Goal: Book appointment/travel/reservation

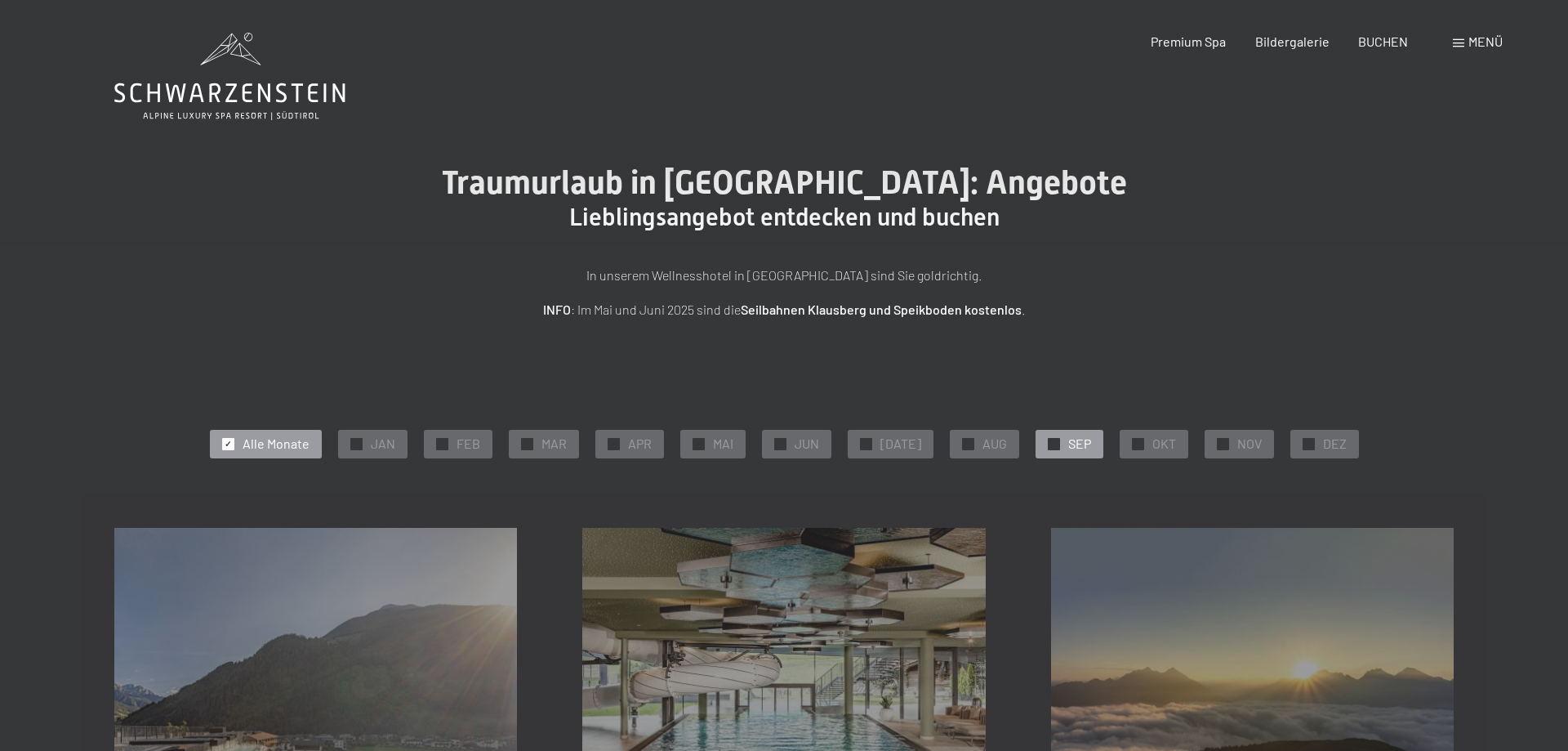
click at [1048, 452] on div "✓ SEP" at bounding box center [1069, 443] width 68 height 28
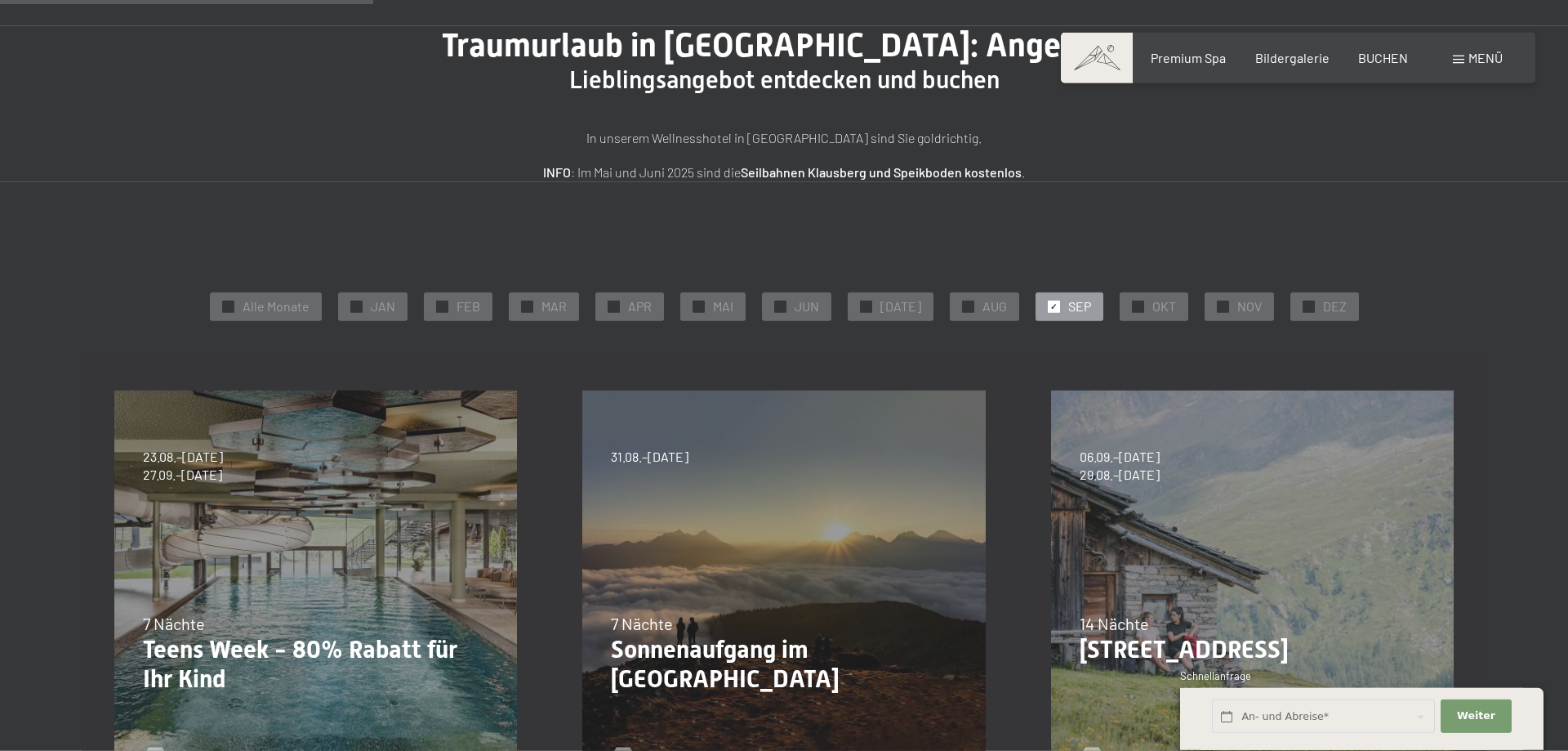
scroll to position [83, 0]
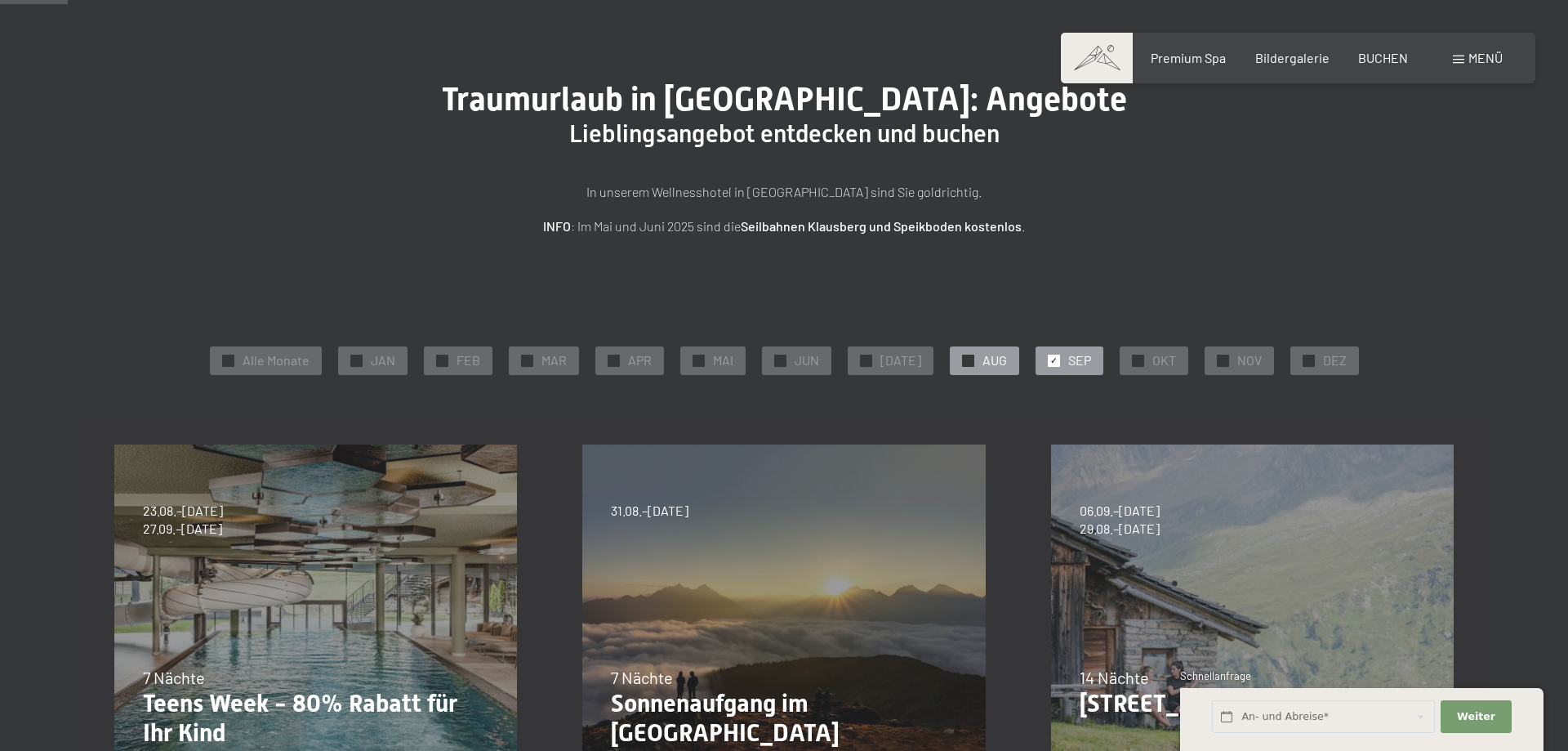
click at [993, 364] on span "AUG" at bounding box center [994, 360] width 24 height 18
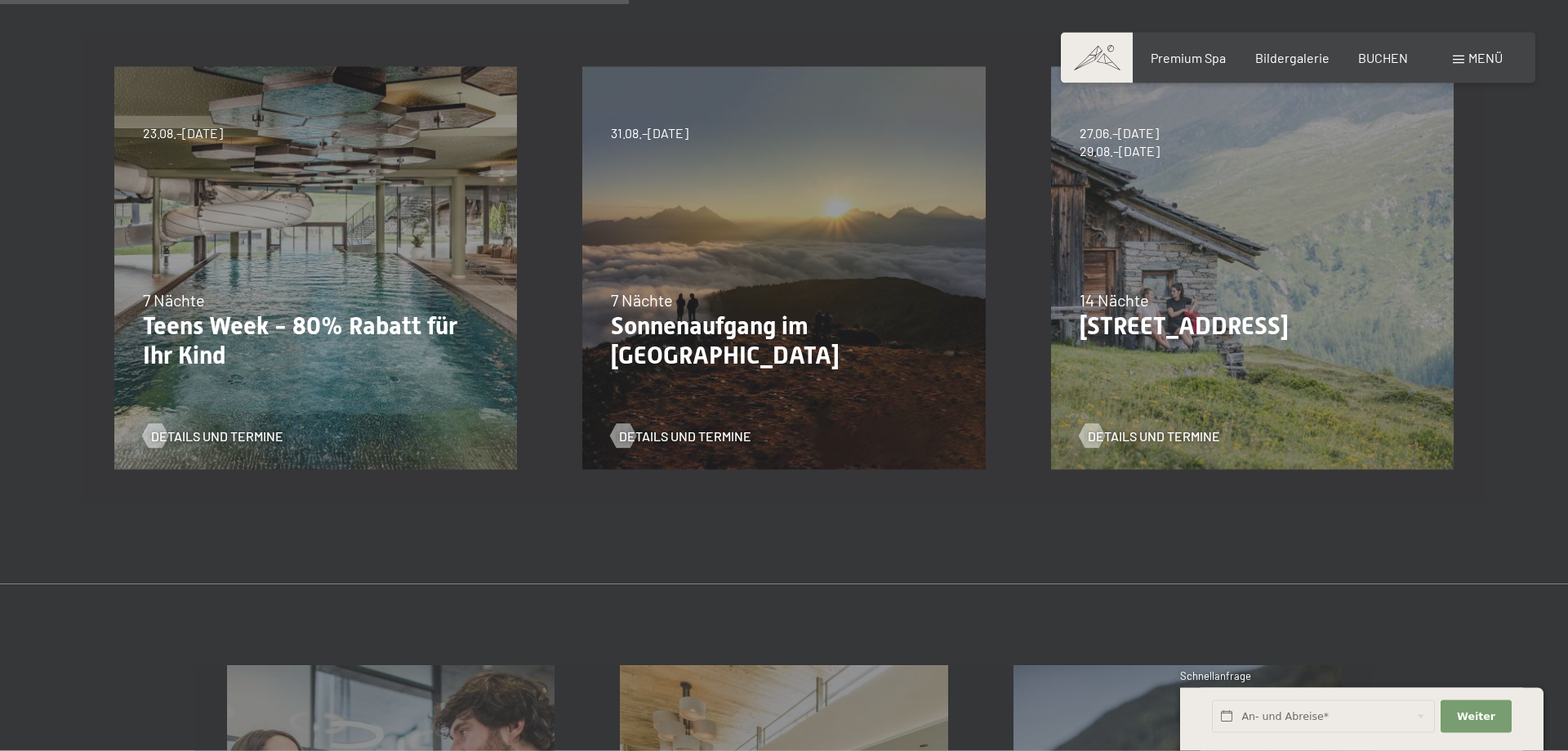
scroll to position [166, 0]
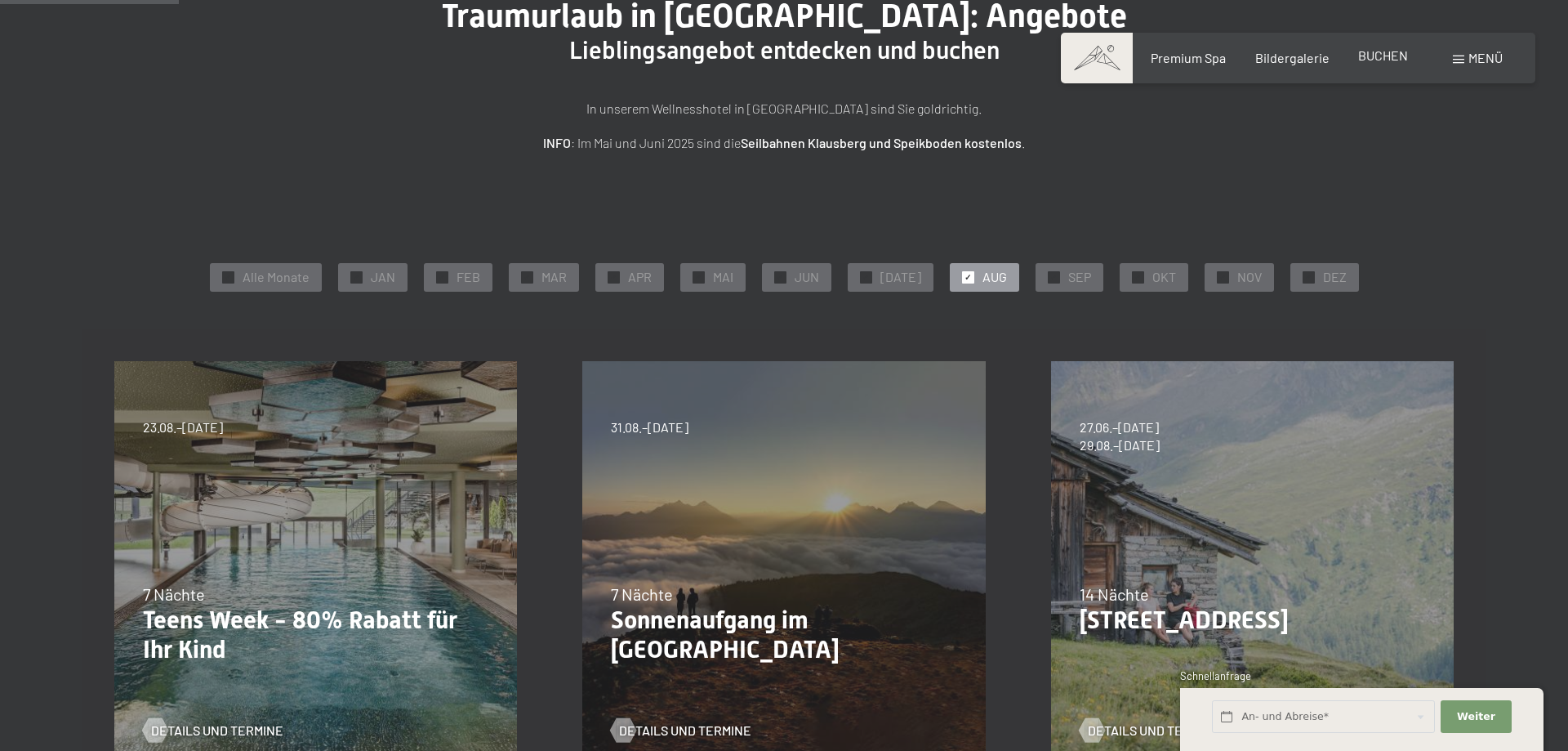
click at [1364, 54] on span "BUCHEN" at bounding box center [1383, 54] width 50 height 15
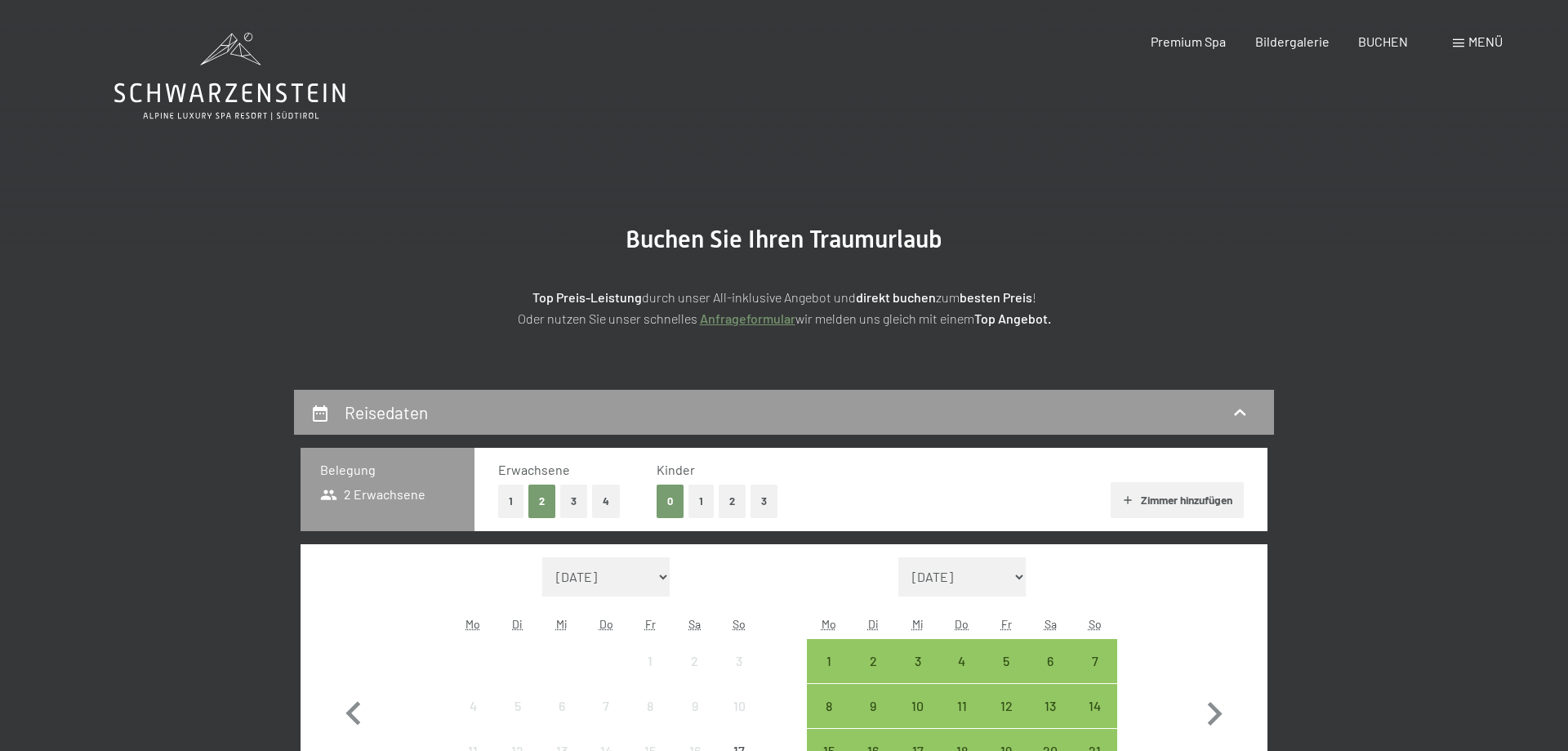
click at [724, 491] on button "2" at bounding box center [732, 500] width 27 height 33
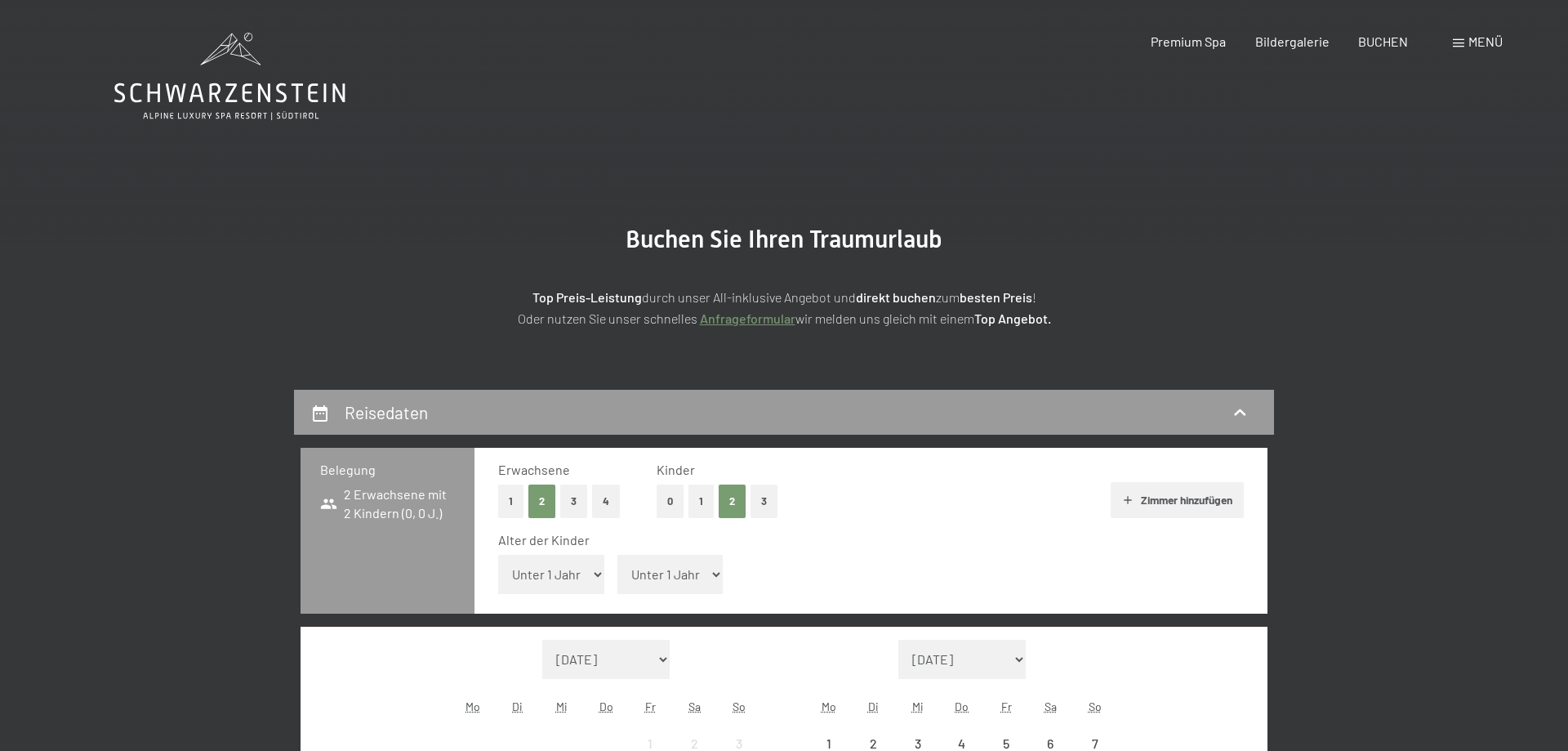
click at [617, 555] on select "Unter 1 Jahr 1 Jahr 2 Jahre 3 Jahre 4 Jahre 5 Jahre 6 Jahre 7 Jahre 8 Jahre 9 J…" at bounding box center [670, 574] width 106 height 39
select select "8"
click option "8 Jahre" at bounding box center [0, 0] width 0 height 0
click at [499, 555] on select "Unter 1 Jahr 1 Jahr 2 Jahre 3 Jahre 4 Jahre 5 Jahre 6 Jahre 7 Jahre 8 Jahre 9 J…" at bounding box center [551, 574] width 106 height 39
select select "8"
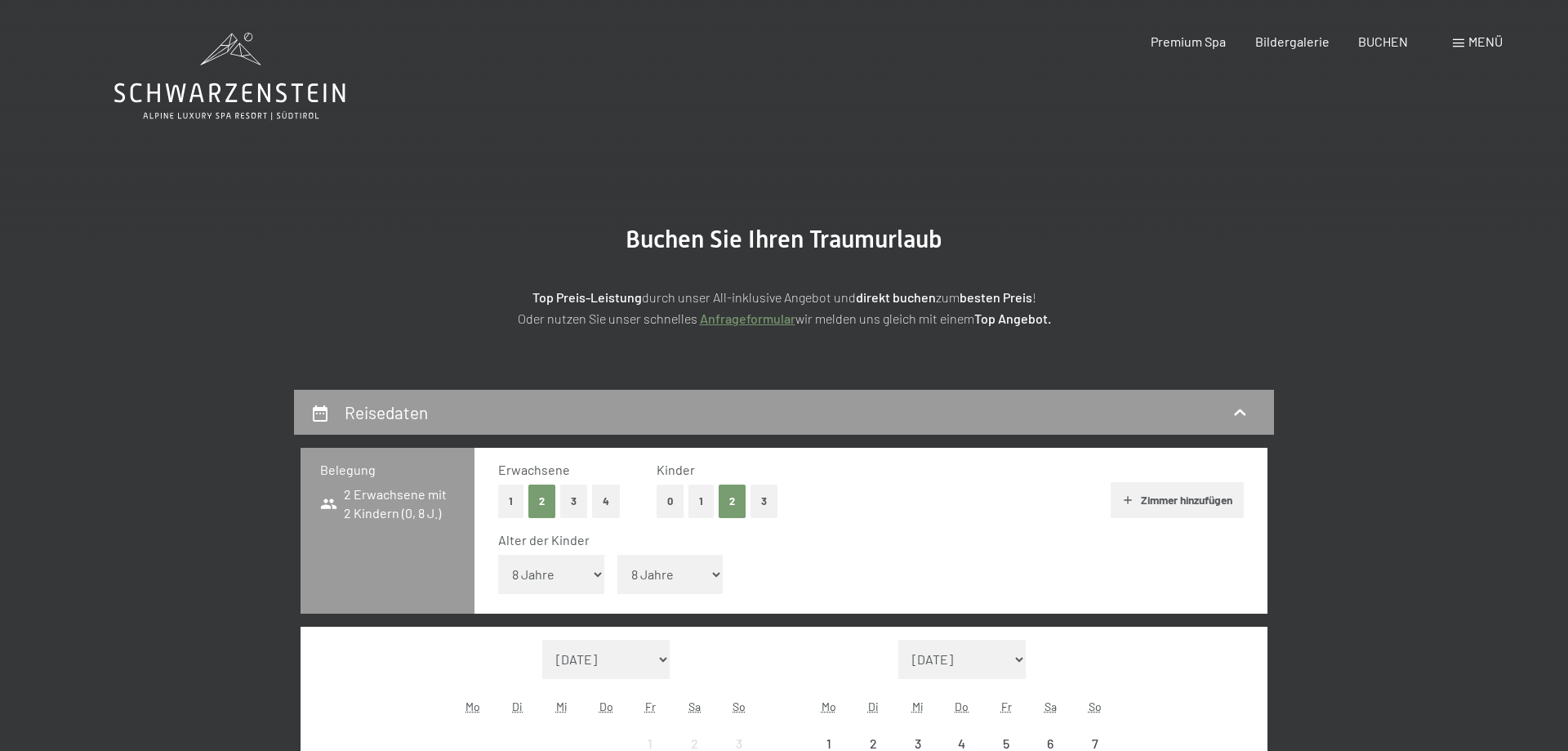
click option "8 Jahre" at bounding box center [0, 0] width 0 height 0
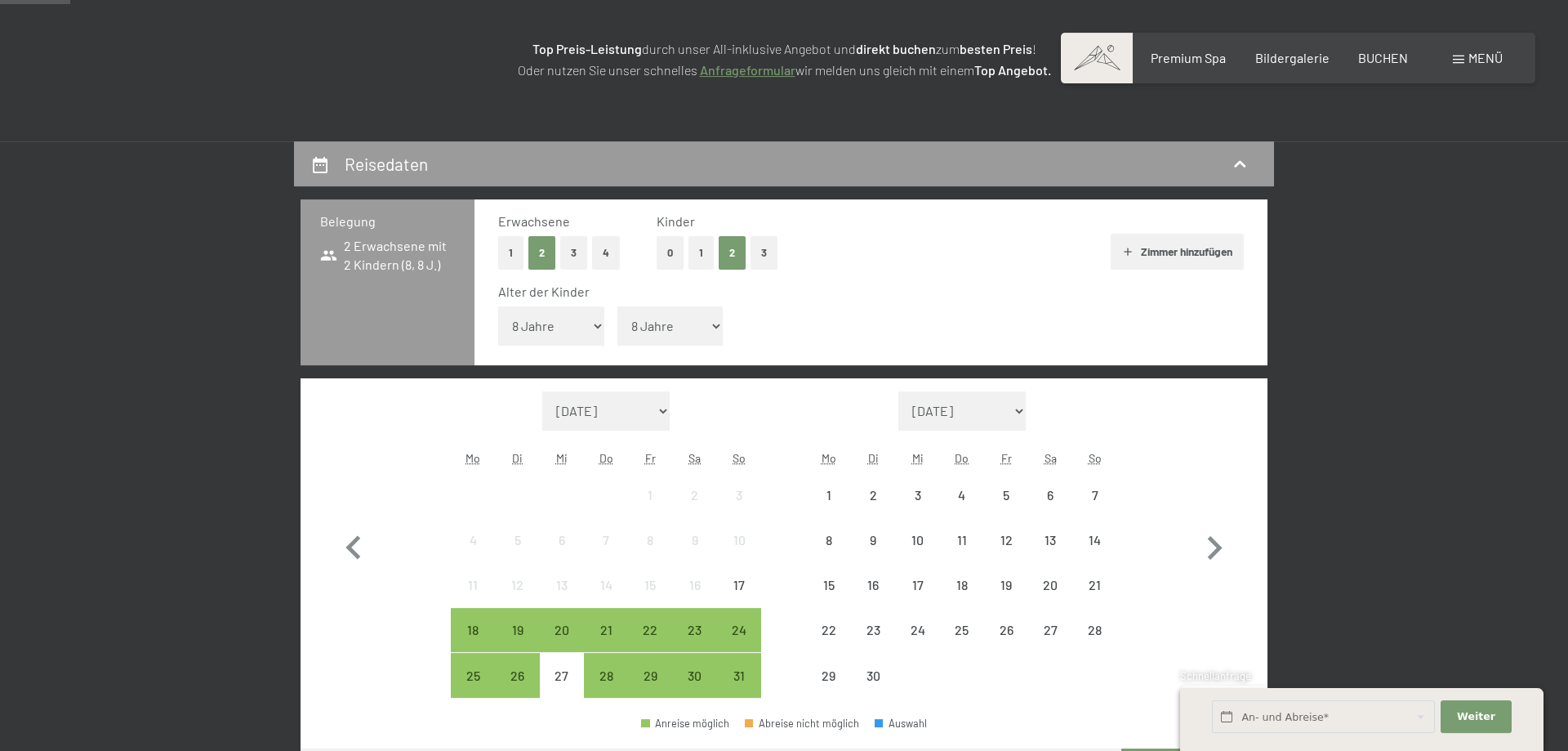
scroll to position [250, 0]
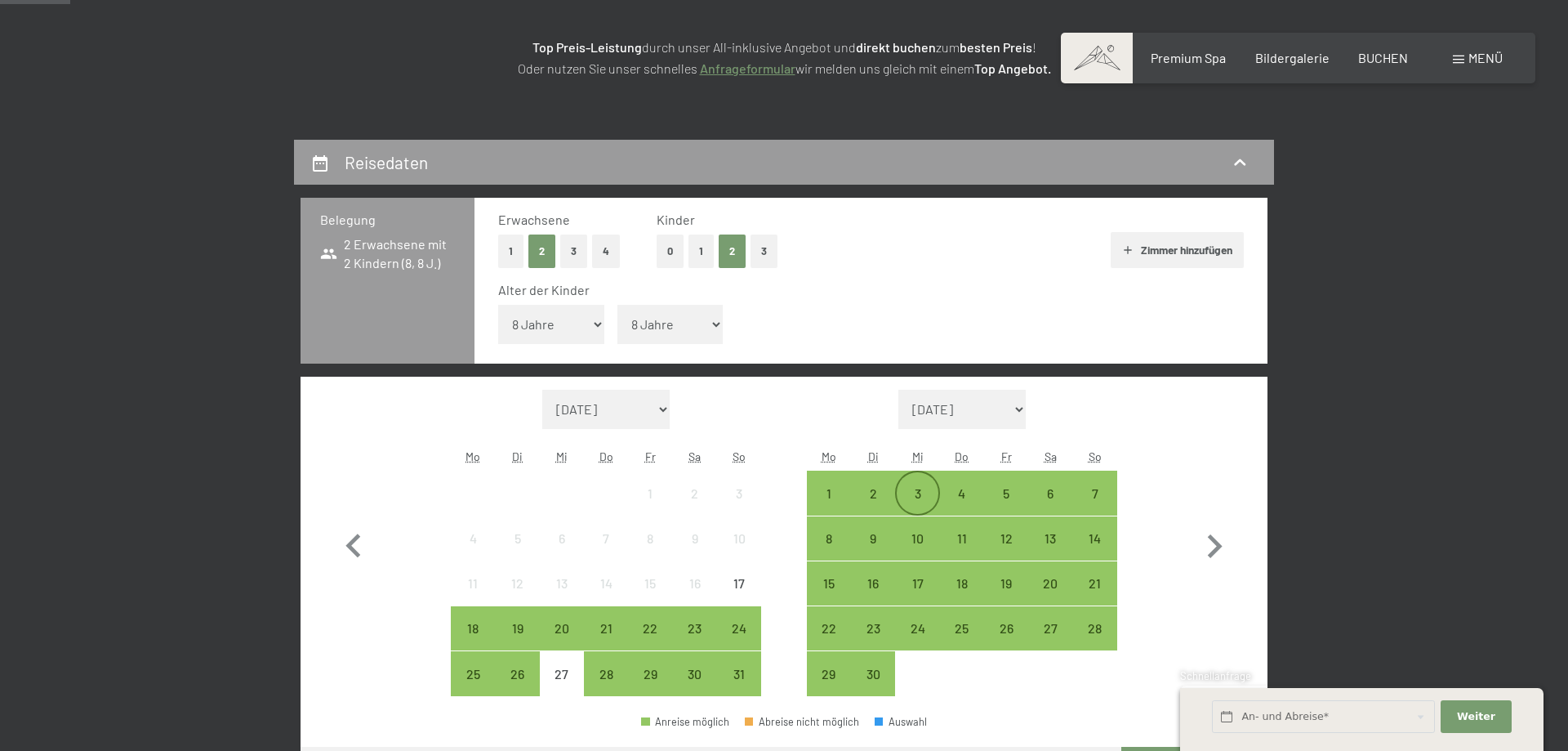
click at [920, 488] on div "3" at bounding box center [917, 507] width 41 height 41
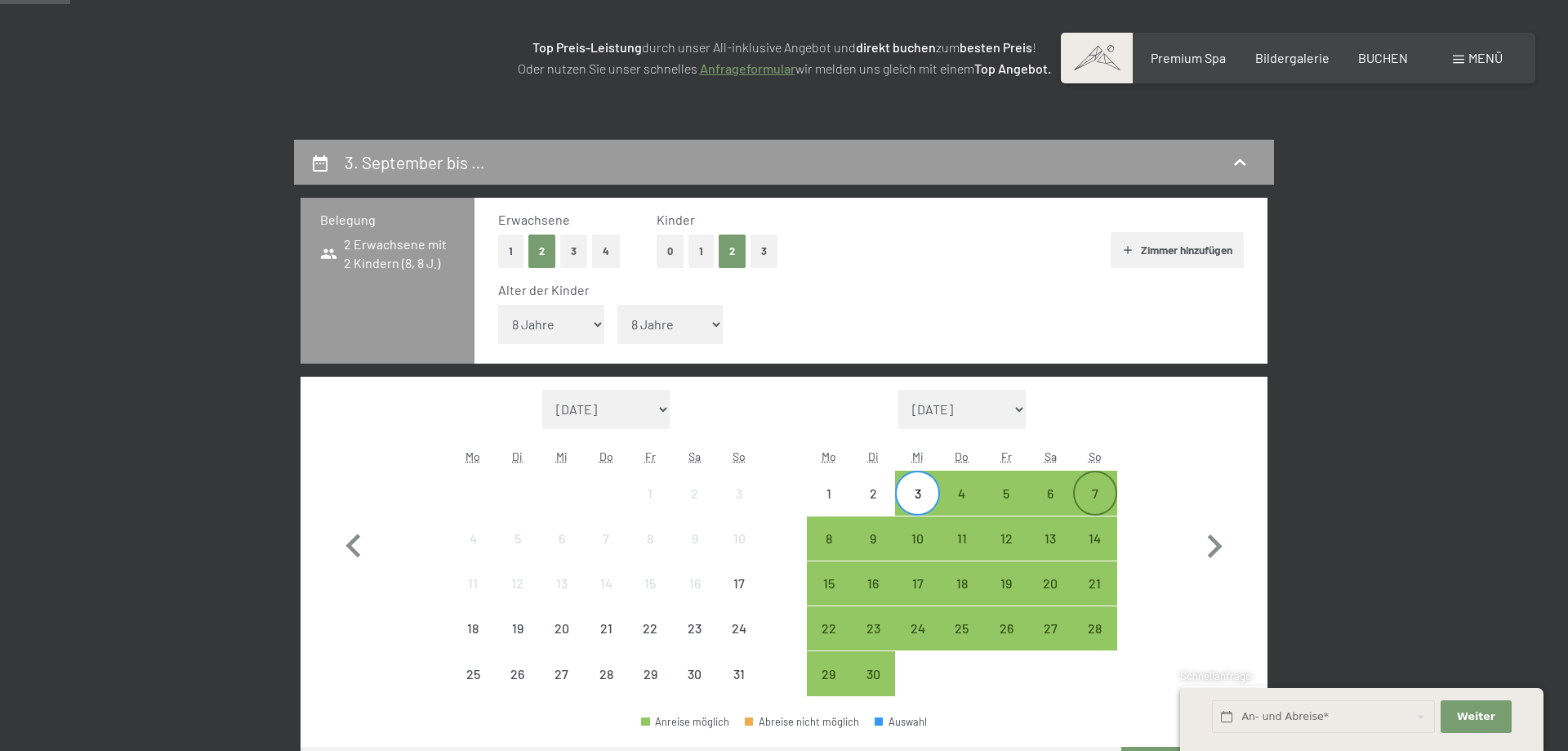
click at [1089, 479] on div "7" at bounding box center [1095, 492] width 41 height 41
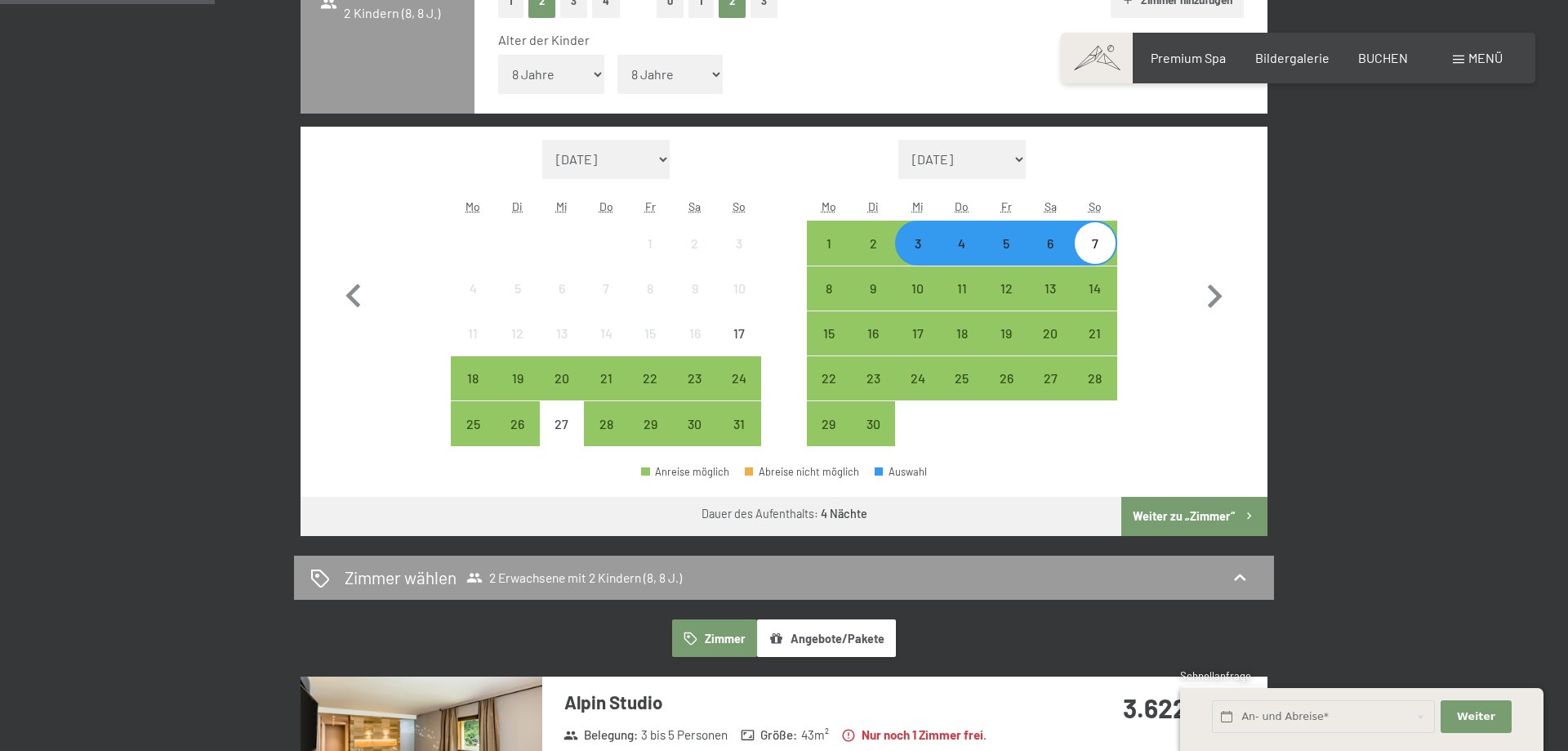
click at [1158, 509] on button "Weiter zu „Zimmer“" at bounding box center [1194, 516] width 147 height 39
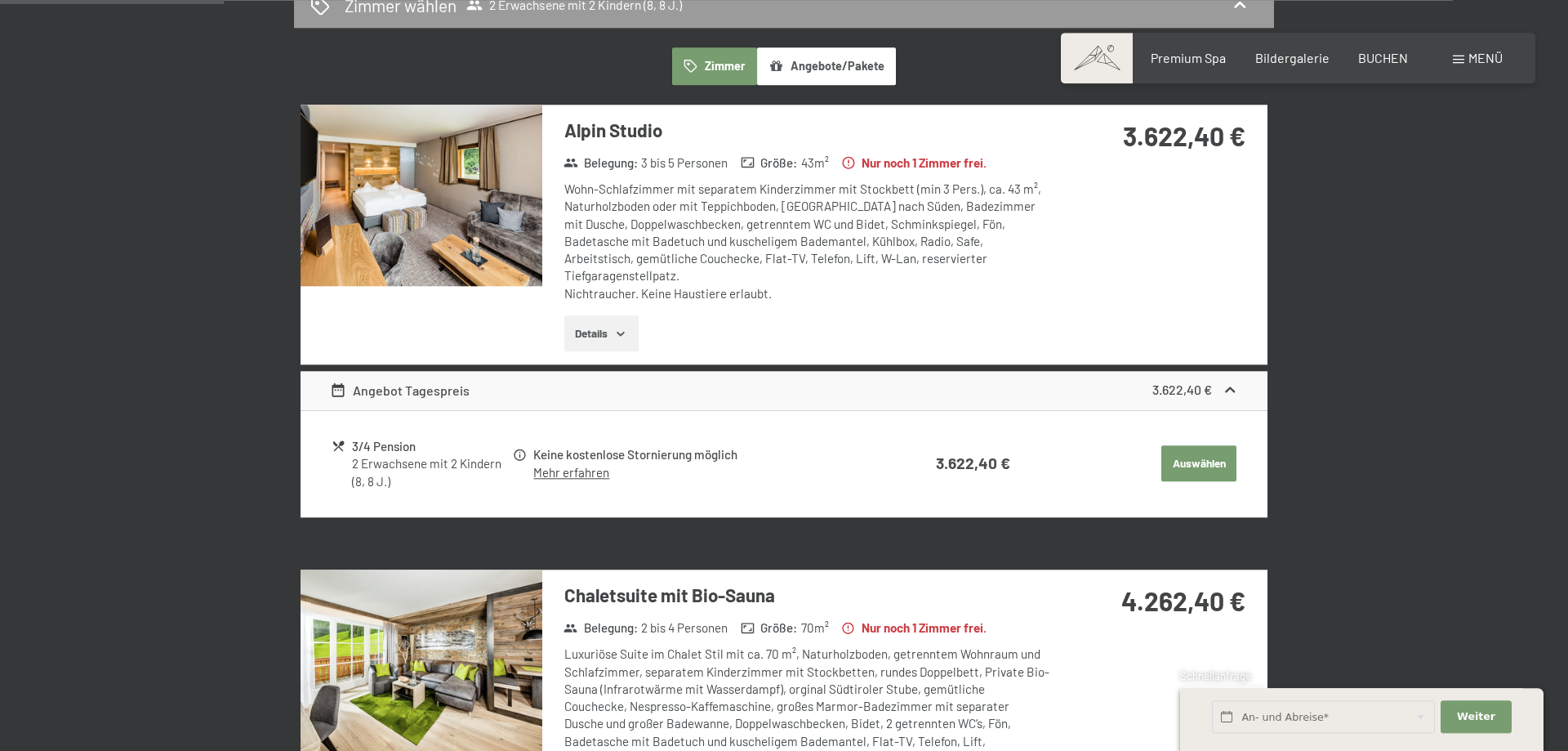
scroll to position [473, 0]
